Goal: Check status

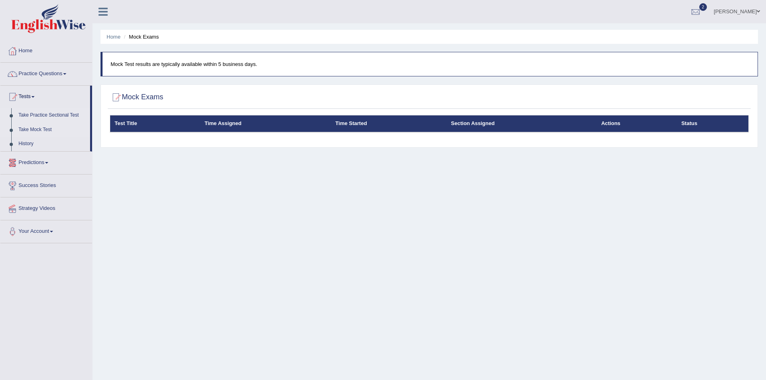
click at [43, 113] on link "Take Practice Sectional Test" at bounding box center [52, 115] width 75 height 14
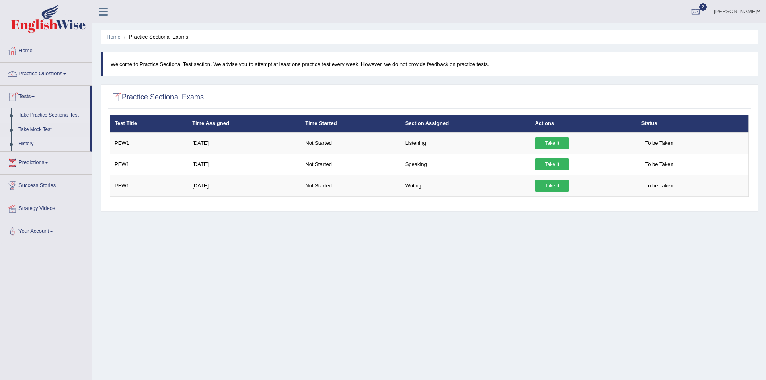
click at [31, 142] on link "History" at bounding box center [52, 144] width 75 height 14
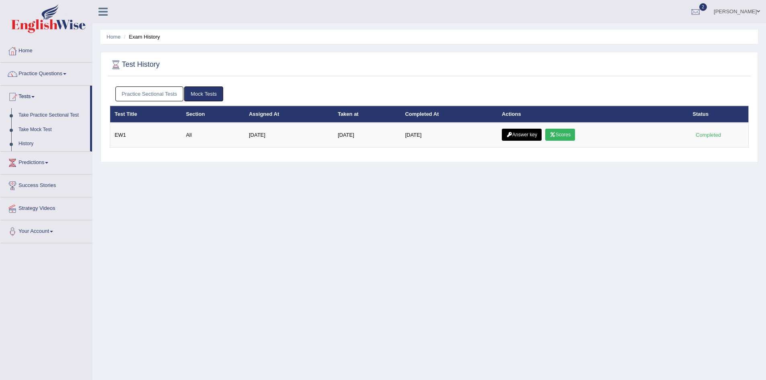
click at [160, 96] on link "Practice Sectional Tests" at bounding box center [149, 93] width 68 height 15
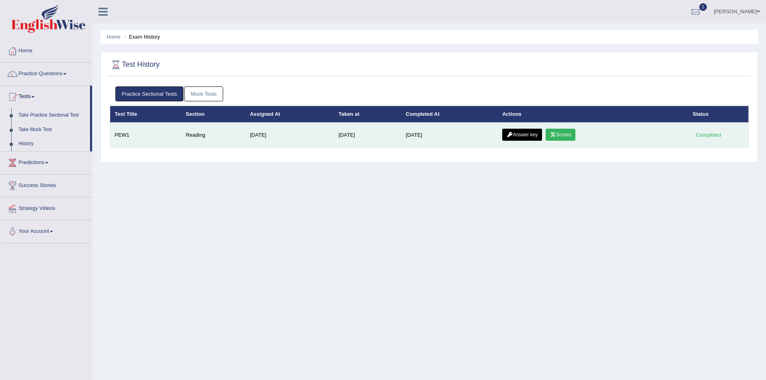
click at [542, 135] on link "Answer key" at bounding box center [522, 135] width 40 height 12
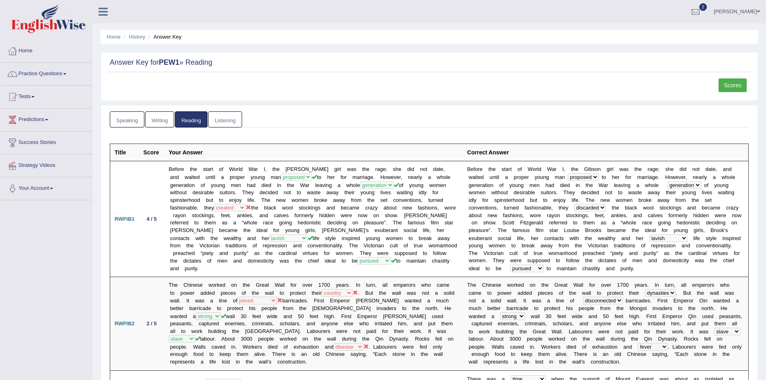
click at [731, 85] on link "Scores" at bounding box center [733, 85] width 28 height 14
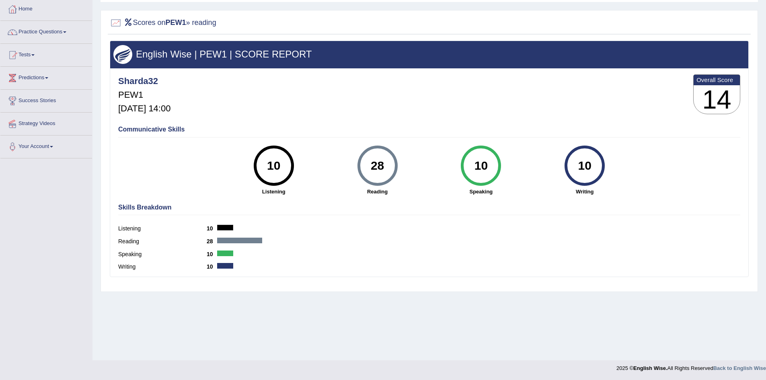
scroll to position [42, 0]
